Goal: Task Accomplishment & Management: Use online tool/utility

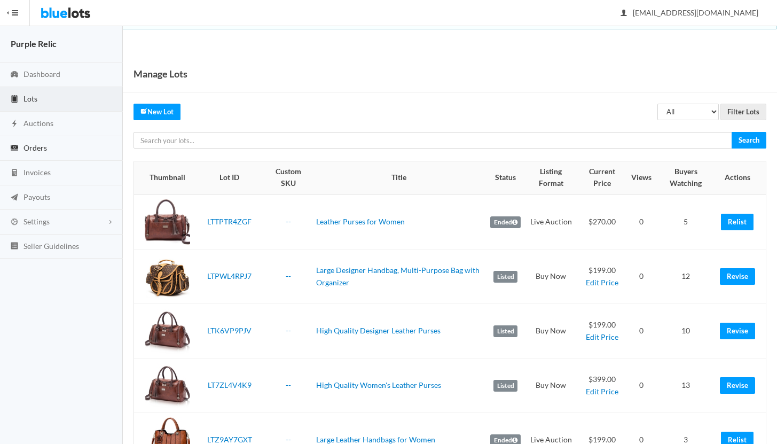
click at [35, 145] on span "Orders" at bounding box center [34, 147] width 23 height 9
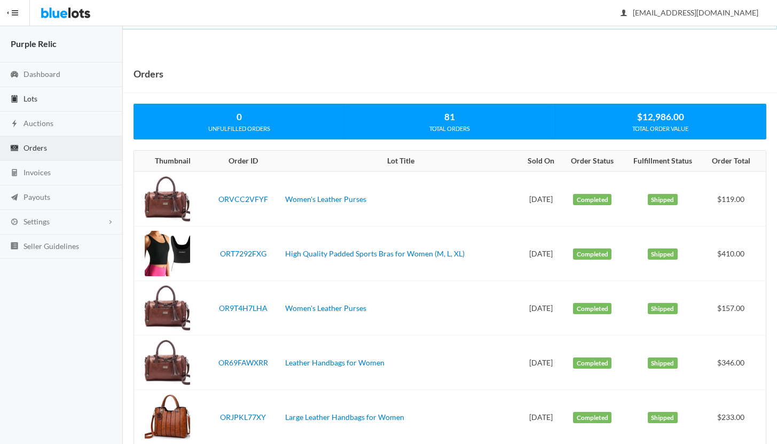
click at [28, 98] on span "Lots" at bounding box center [30, 98] width 14 height 9
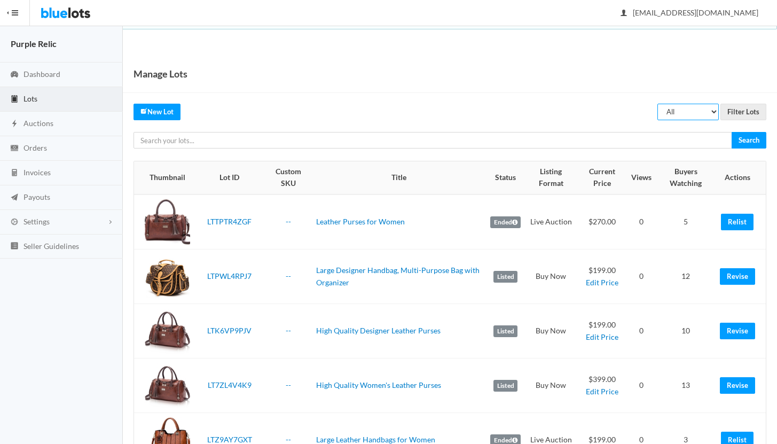
click at [685, 109] on select "All Draft Unreviewed Rejected Scheduled Listed Sold Ended" at bounding box center [687, 112] width 61 height 17
select select "ended"
click at [658, 104] on select "All Draft Unreviewed Rejected Scheduled Listed Sold Ended" at bounding box center [687, 112] width 61 height 17
click at [739, 112] on input "Filter Lots" at bounding box center [743, 112] width 46 height 17
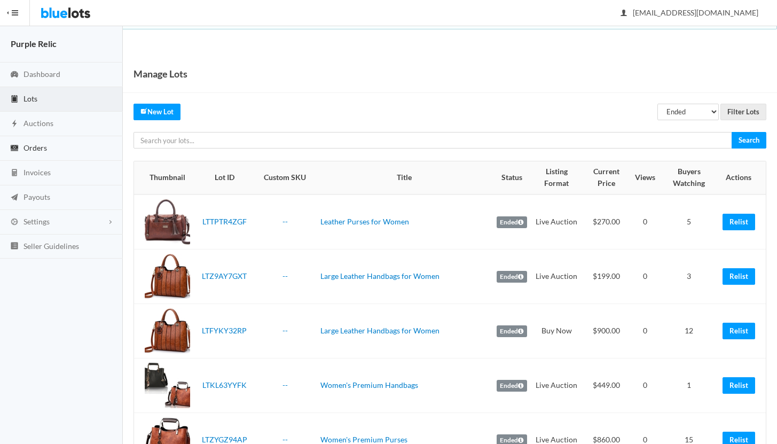
click at [35, 151] on span "Orders" at bounding box center [34, 147] width 23 height 9
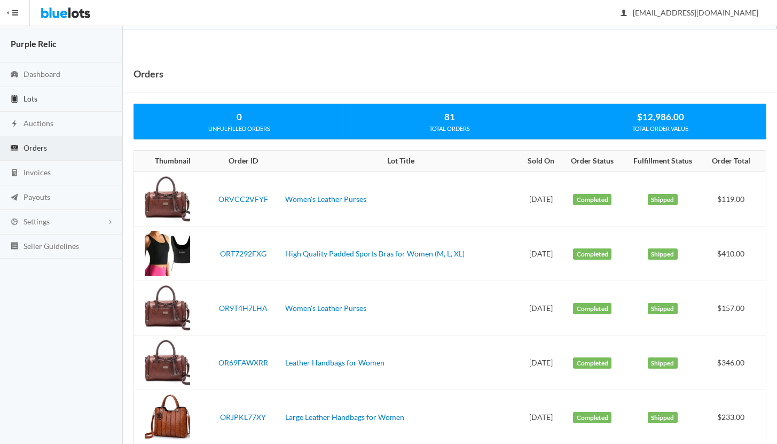
click at [34, 98] on span "Lots" at bounding box center [30, 98] width 14 height 9
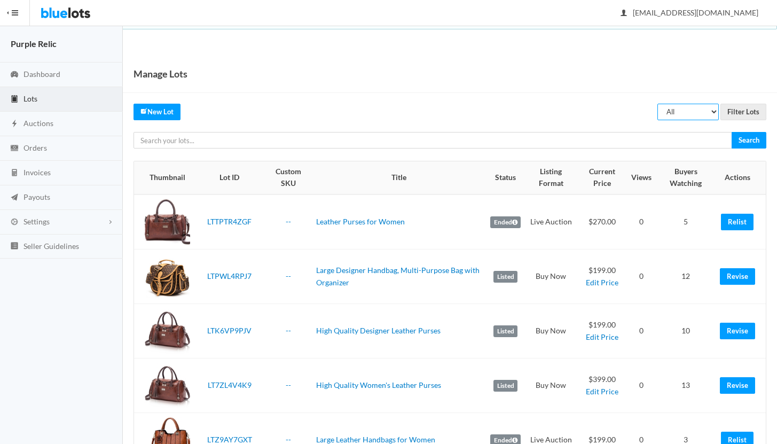
click at [683, 110] on select "All Draft Unreviewed Rejected Scheduled Listed Sold Ended" at bounding box center [687, 112] width 61 height 17
select select "ended"
click at [658, 104] on select "All Draft Unreviewed Rejected Scheduled Listed Sold Ended" at bounding box center [687, 112] width 61 height 17
click at [737, 115] on input "Filter Lots" at bounding box center [743, 112] width 46 height 17
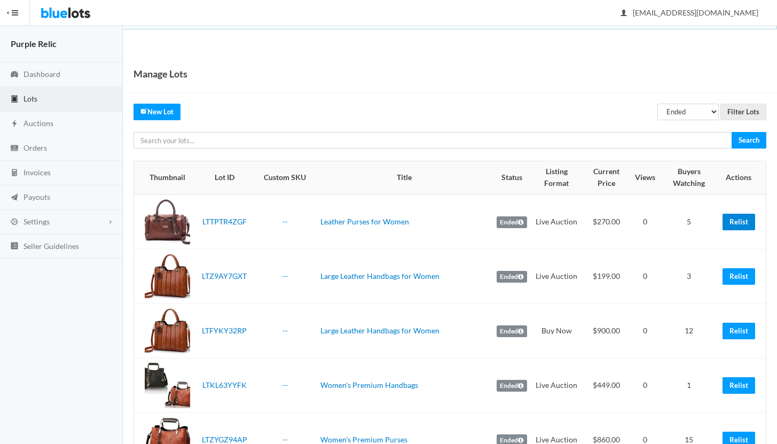
click at [738, 220] on link "Relist" at bounding box center [738, 221] width 33 height 17
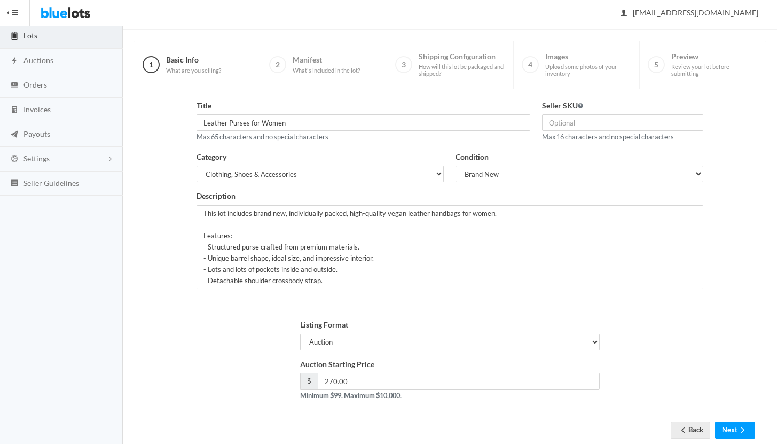
scroll to position [91, 0]
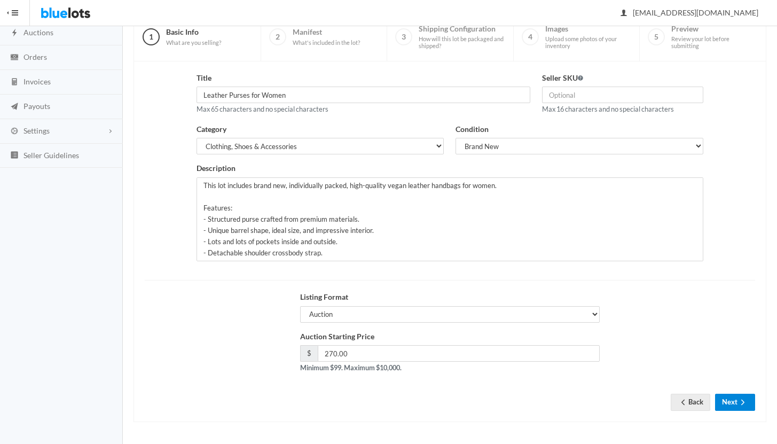
click at [730, 399] on button "Next" at bounding box center [735, 401] width 40 height 17
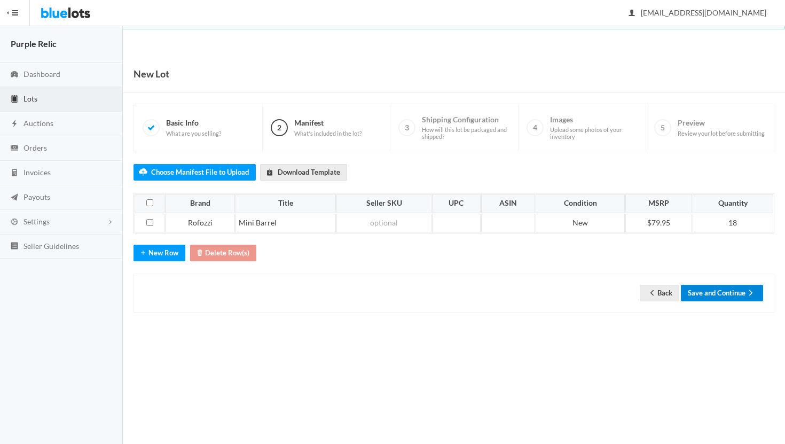
click at [718, 289] on button "Save and Continue" at bounding box center [721, 292] width 82 height 17
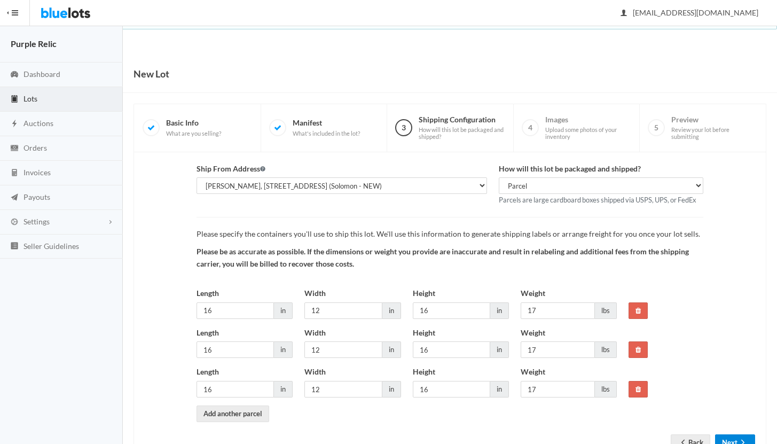
click at [740, 436] on button "Next" at bounding box center [735, 442] width 40 height 17
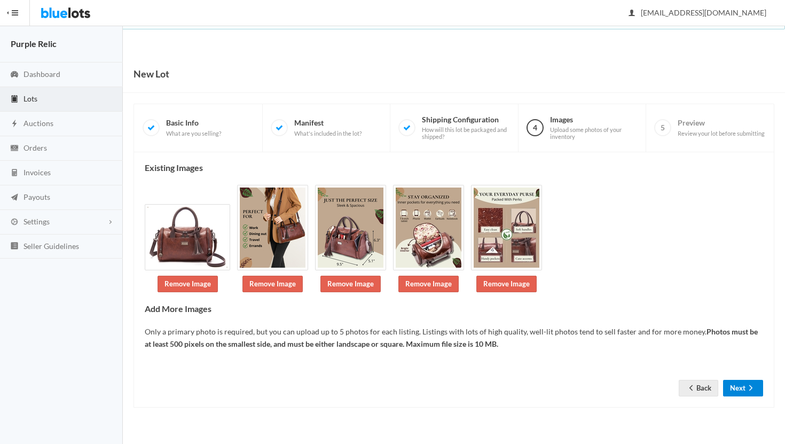
click at [735, 373] on form "Back Next" at bounding box center [454, 374] width 618 height 12
click at [735, 389] on button "Next" at bounding box center [743, 387] width 40 height 17
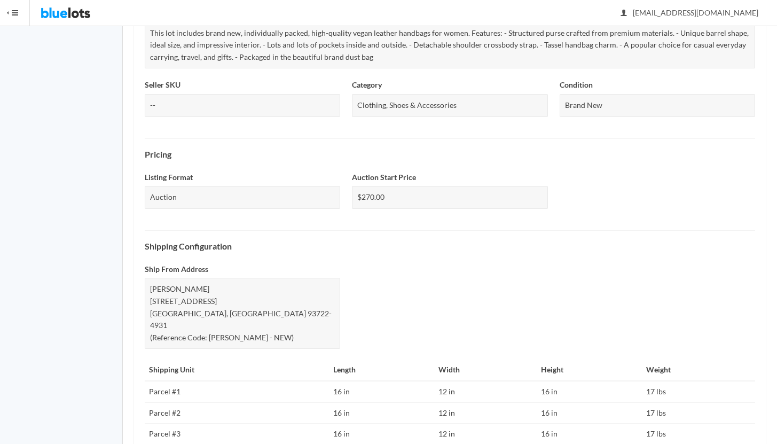
scroll to position [411, 0]
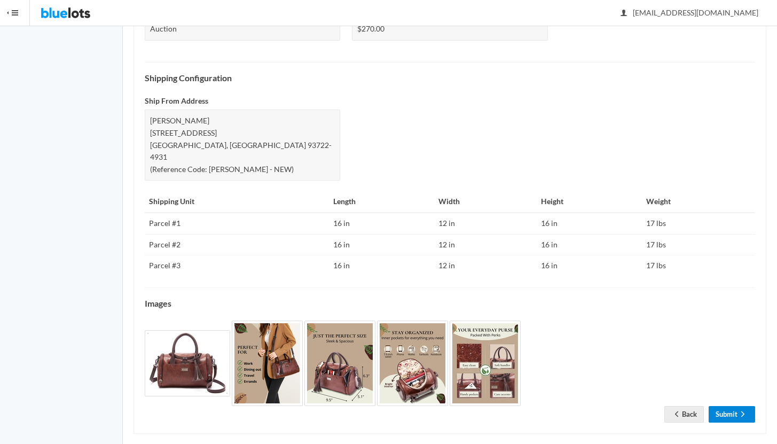
click at [730, 406] on link "Submit" at bounding box center [731, 414] width 46 height 17
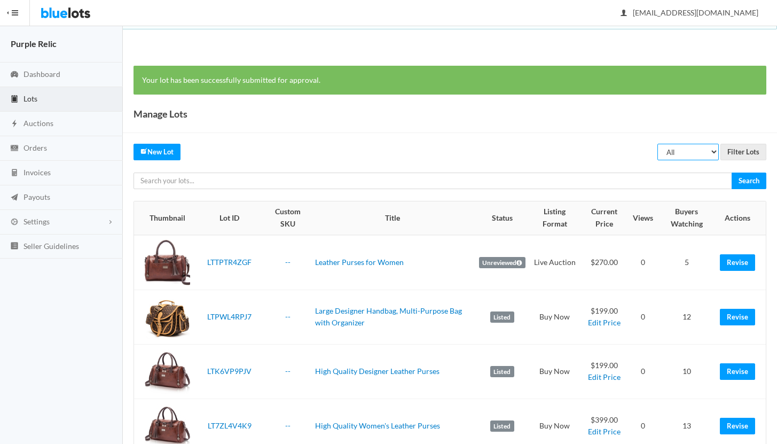
click at [685, 148] on select "All Draft Unreviewed Rejected Scheduled Listed Sold Ended" at bounding box center [687, 152] width 61 height 17
select select "ended"
click at [658, 144] on select "All Draft Unreviewed Rejected Scheduled Listed Sold Ended" at bounding box center [687, 152] width 61 height 17
click at [738, 155] on input "Filter Lots" at bounding box center [743, 152] width 46 height 17
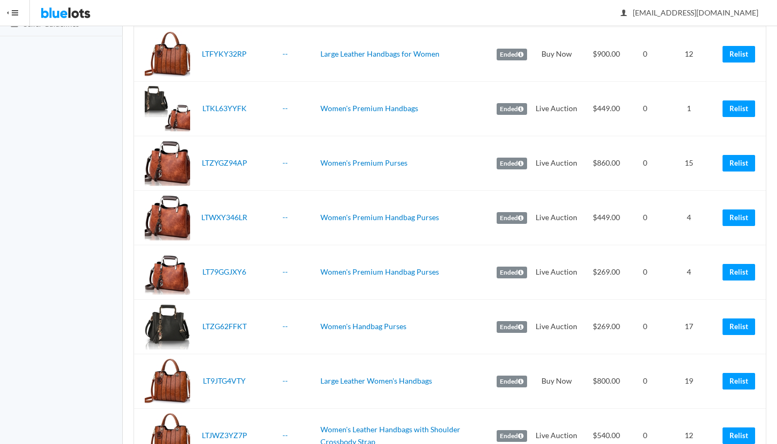
scroll to position [223, 0]
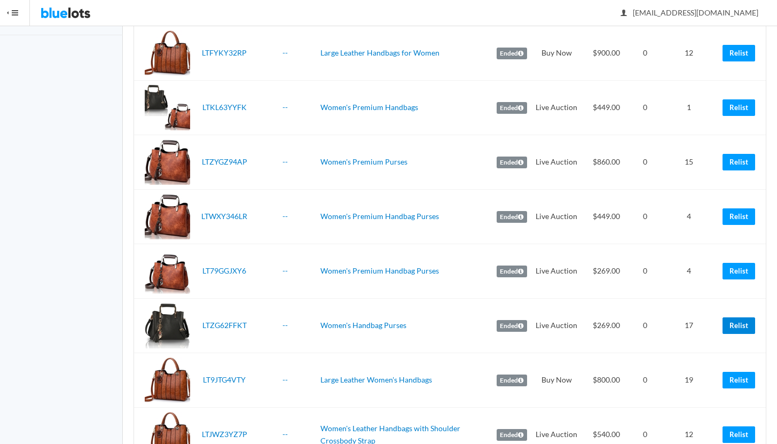
click at [740, 321] on link "Relist" at bounding box center [738, 325] width 33 height 17
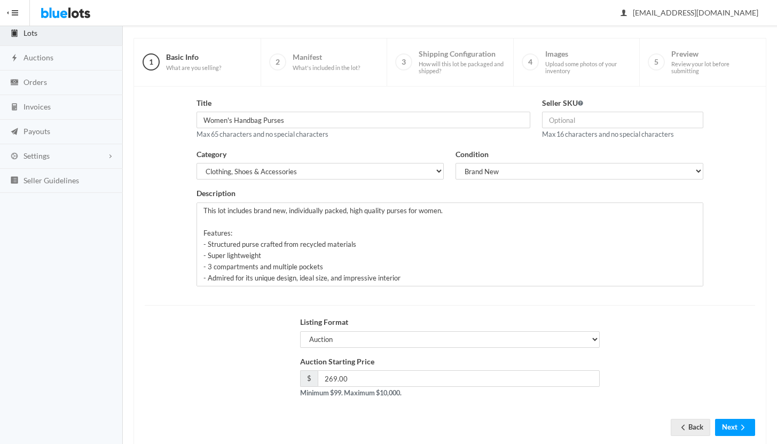
scroll to position [91, 0]
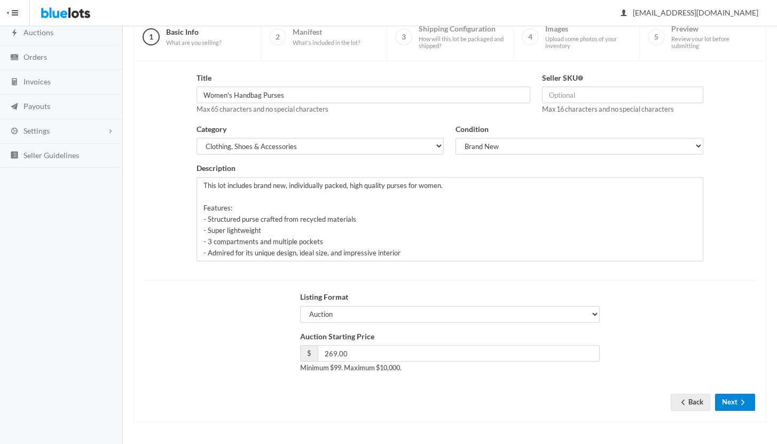
click at [728, 402] on button "Next" at bounding box center [735, 401] width 40 height 17
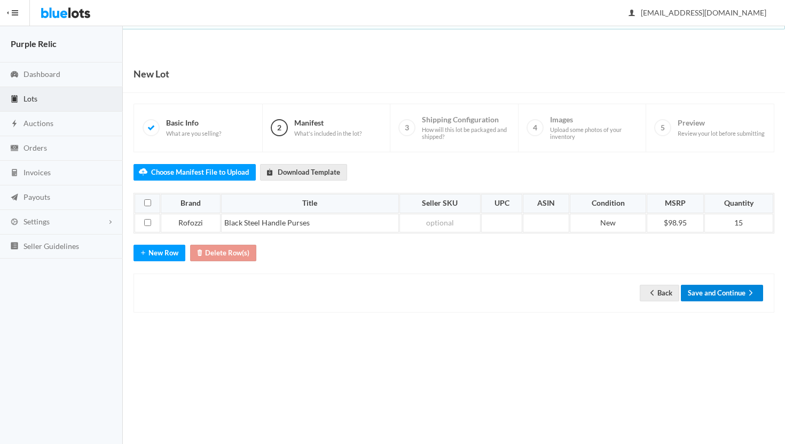
click at [709, 297] on button "Save and Continue" at bounding box center [721, 292] width 82 height 17
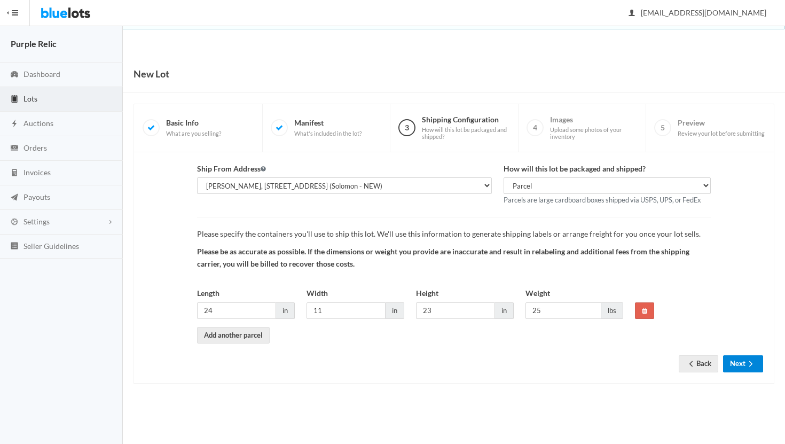
click at [746, 366] on icon "arrow forward" at bounding box center [750, 363] width 11 height 9
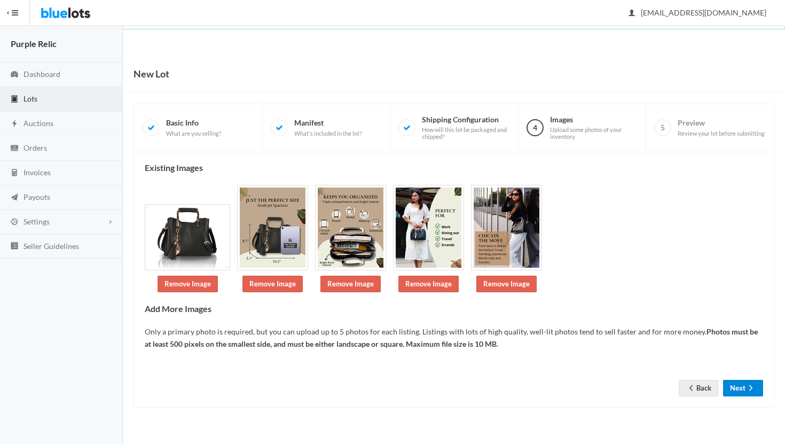
click at [748, 383] on button "Next" at bounding box center [743, 387] width 40 height 17
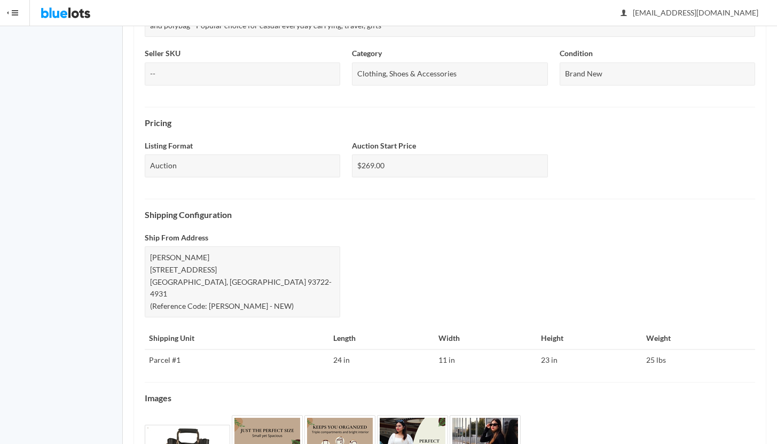
scroll to position [366, 0]
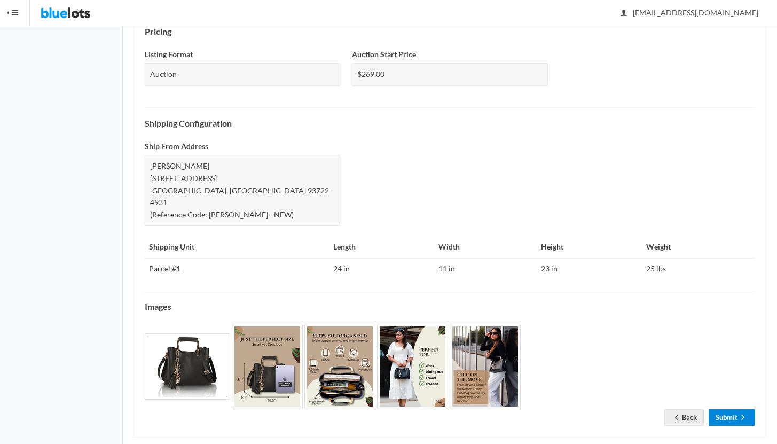
click at [737, 413] on icon "arrow forward" at bounding box center [742, 417] width 11 height 9
